Goal: Task Accomplishment & Management: Use online tool/utility

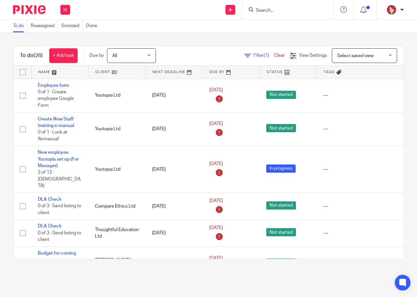
drag, startPoint x: 260, startPoint y: 12, endPoint x: 276, endPoint y: 20, distance: 17.8
click at [260, 12] on input "Search" at bounding box center [284, 11] width 59 height 6
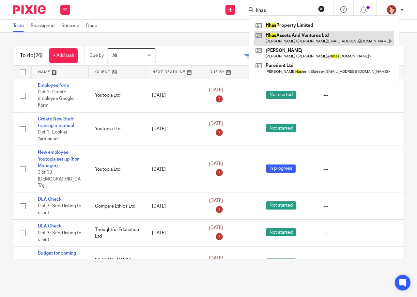
type input "hhas"
click at [287, 36] on link at bounding box center [324, 38] width 140 height 15
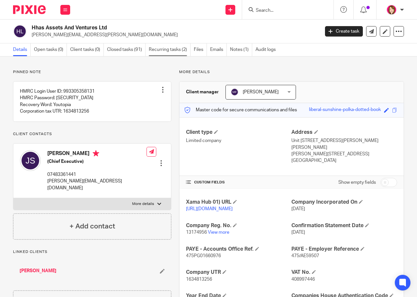
click at [172, 51] on link "Recurring tasks (2)" at bounding box center [170, 49] width 42 height 13
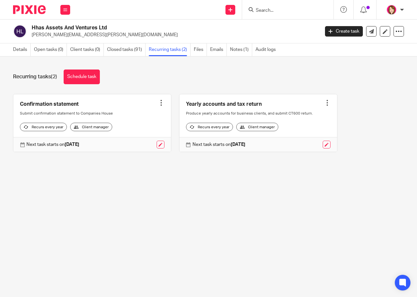
click at [265, 11] on input "Search" at bounding box center [284, 11] width 59 height 6
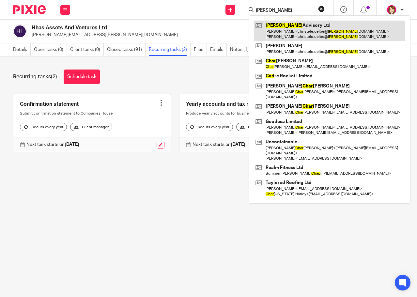
type input "chad"
click at [284, 24] on link at bounding box center [329, 31] width 151 height 20
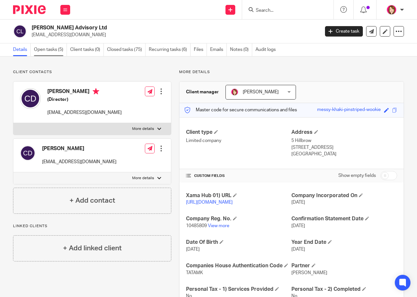
click at [49, 51] on link "Open tasks (5)" at bounding box center [50, 49] width 33 height 13
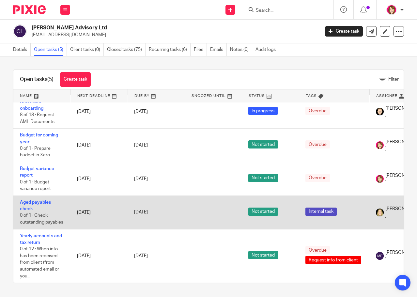
scroll to position [19, 0]
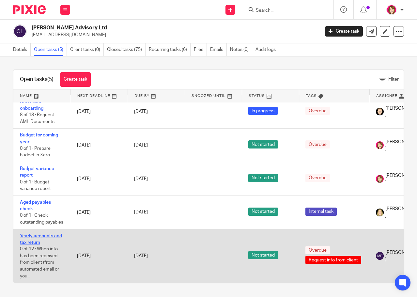
click at [32, 234] on link "Yearly accounts and tax return" at bounding box center [41, 239] width 42 height 11
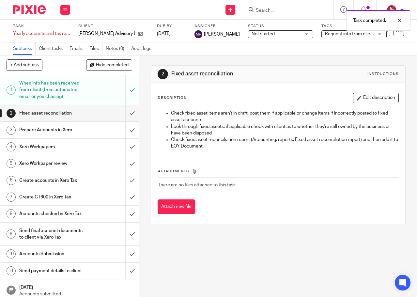
click at [126, 117] on input "submit" at bounding box center [69, 113] width 139 height 16
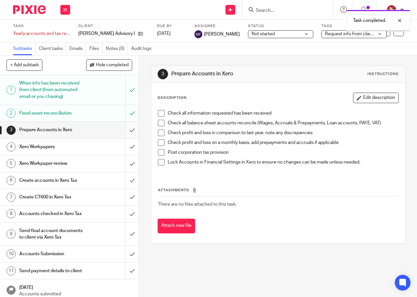
click at [126, 132] on input "submit" at bounding box center [69, 130] width 139 height 16
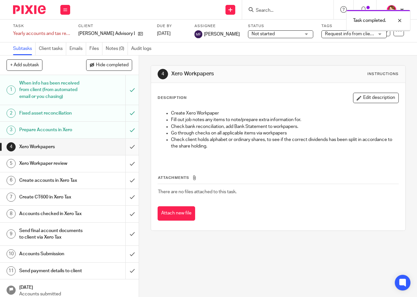
click at [123, 146] on input "submit" at bounding box center [69, 147] width 139 height 16
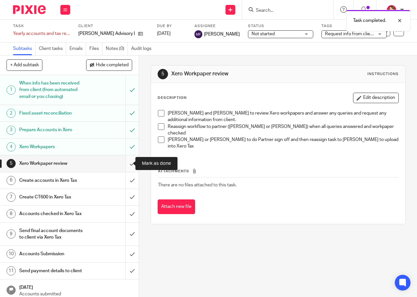
click at [128, 164] on input "submit" at bounding box center [69, 163] width 139 height 16
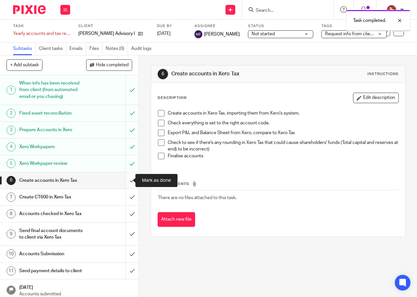
click at [126, 179] on input "submit" at bounding box center [69, 180] width 139 height 16
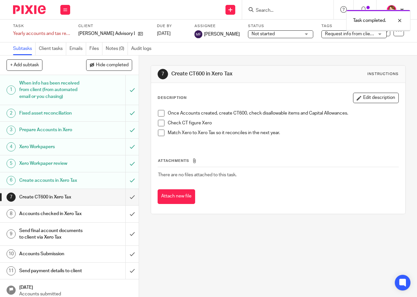
click at [123, 197] on input "submit" at bounding box center [69, 197] width 139 height 16
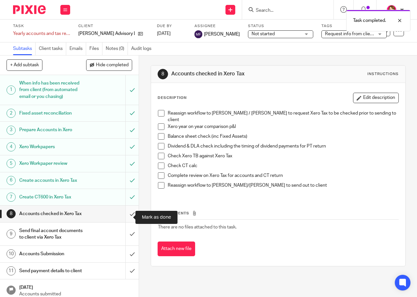
click at [124, 220] on input "submit" at bounding box center [69, 214] width 139 height 16
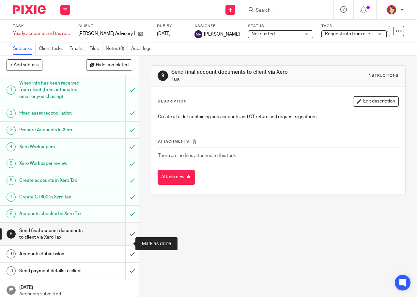
click at [124, 243] on input "submit" at bounding box center [69, 234] width 139 height 23
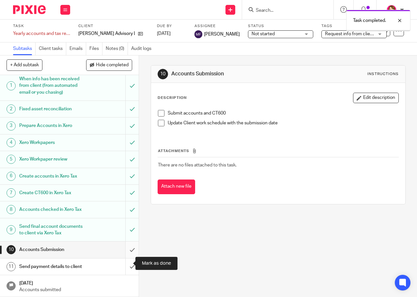
scroll to position [24, 0]
click at [292, 35] on div "Not started Not started" at bounding box center [280, 34] width 65 height 8
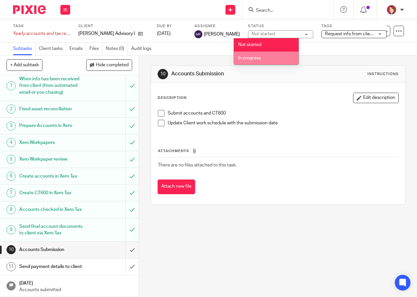
click at [278, 59] on li "In progress" at bounding box center [266, 58] width 65 height 13
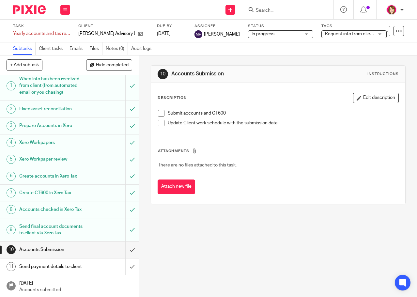
click at [332, 36] on span "Request info from client" at bounding box center [349, 34] width 49 height 5
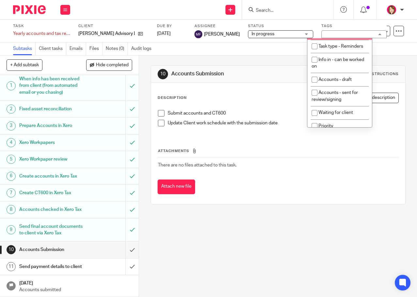
scroll to position [33, 0]
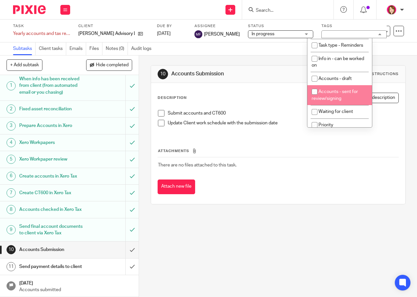
click at [315, 98] on input "checkbox" at bounding box center [314, 92] width 12 height 12
checkbox input "true"
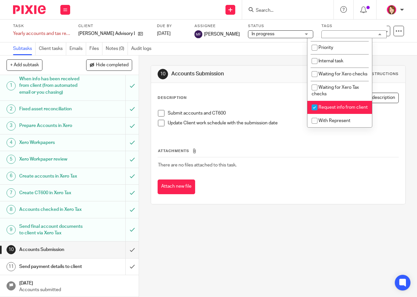
scroll to position [130, 0]
drag, startPoint x: 315, startPoint y: 101, endPoint x: 320, endPoint y: 100, distance: 5.5
click at [315, 101] on input "checkbox" at bounding box center [314, 107] width 12 height 12
checkbox input "false"
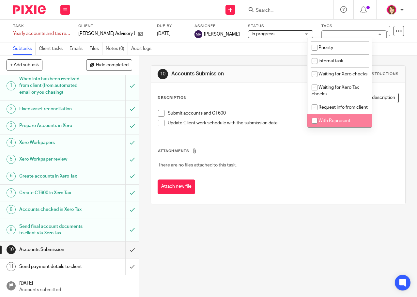
drag, startPoint x: 338, startPoint y: 241, endPoint x: 339, endPoint y: 235, distance: 6.7
click at [338, 241] on div "10 Accounts Submission Instructions Description Edit description Submit account…" at bounding box center [278, 176] width 278 height 242
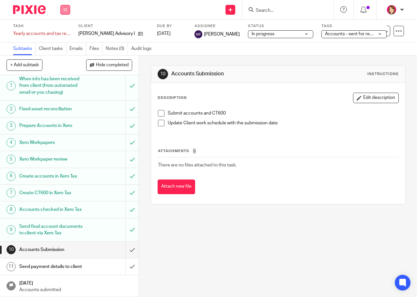
click at [65, 11] on icon at bounding box center [65, 10] width 4 height 4
click at [68, 29] on link "Work" at bounding box center [61, 30] width 11 height 5
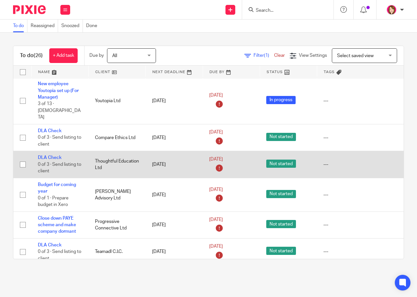
scroll to position [98, 0]
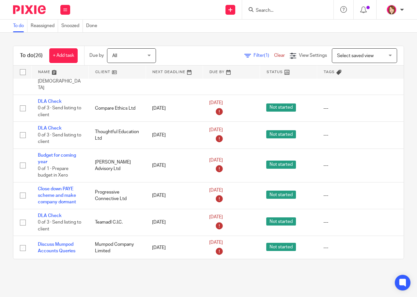
click at [40, 71] on link at bounding box center [60, 72] width 57 height 13
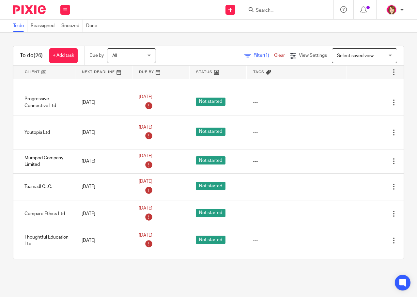
scroll to position [131, 86]
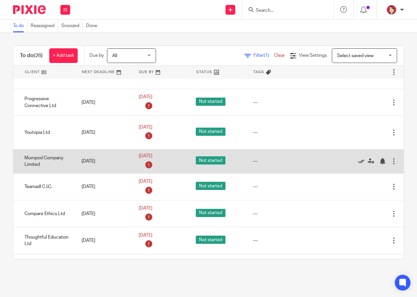
click at [358, 162] on icon at bounding box center [361, 161] width 7 height 7
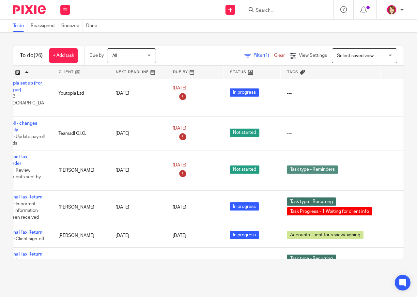
scroll to position [392, 86]
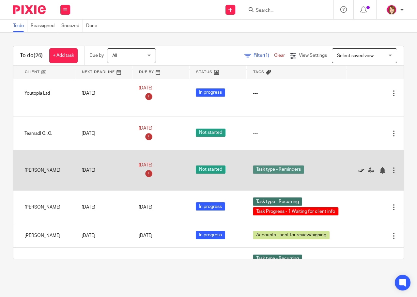
click at [358, 167] on icon at bounding box center [361, 170] width 7 height 7
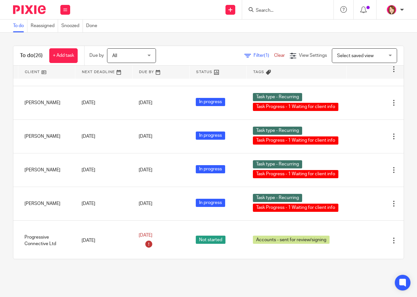
scroll to position [607, 86]
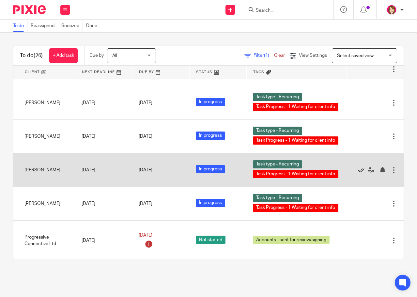
click at [358, 167] on icon at bounding box center [361, 170] width 7 height 7
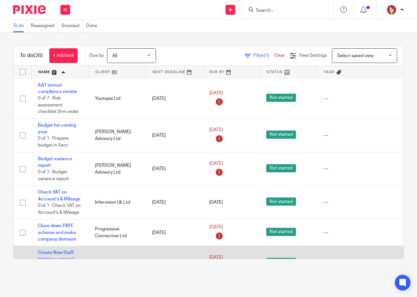
scroll to position [0, 0]
